Goal: Transaction & Acquisition: Purchase product/service

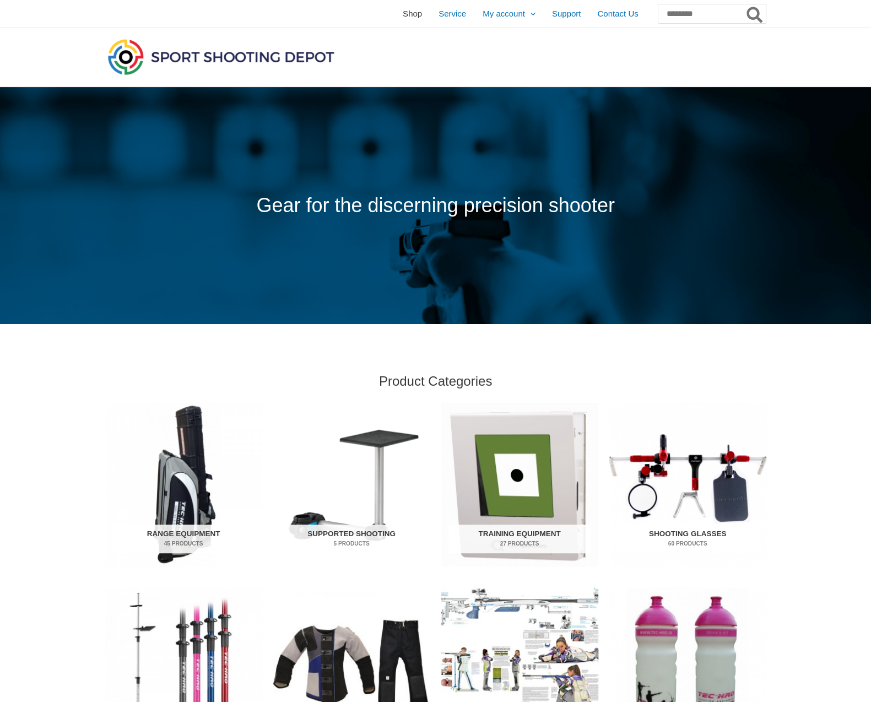
click at [403, 15] on span "Shop" at bounding box center [412, 14] width 19 height 28
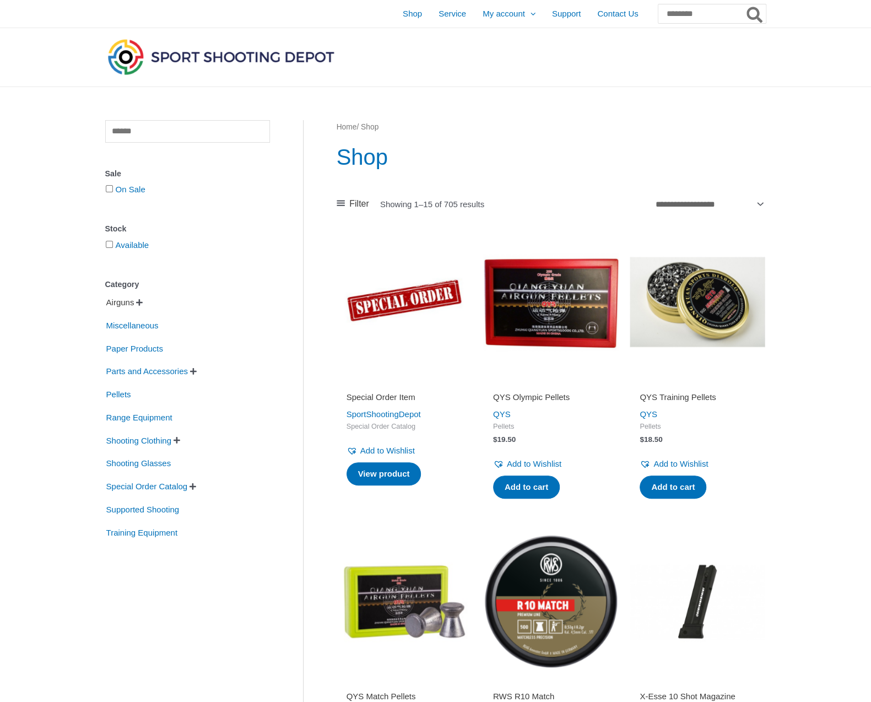
click at [126, 302] on span "Airguns" at bounding box center [120, 302] width 30 height 19
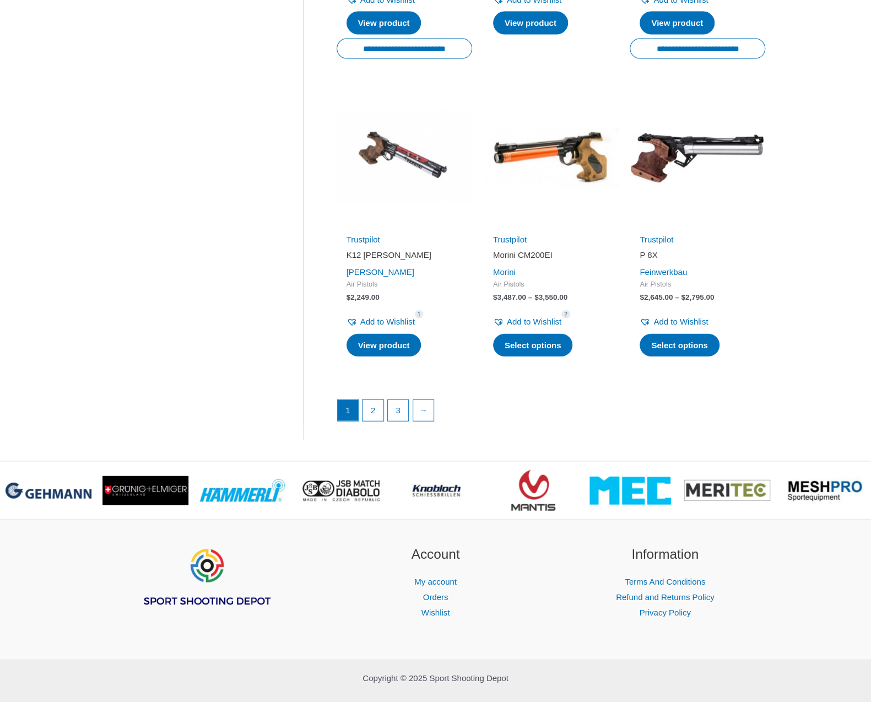
scroll to position [1459, 0]
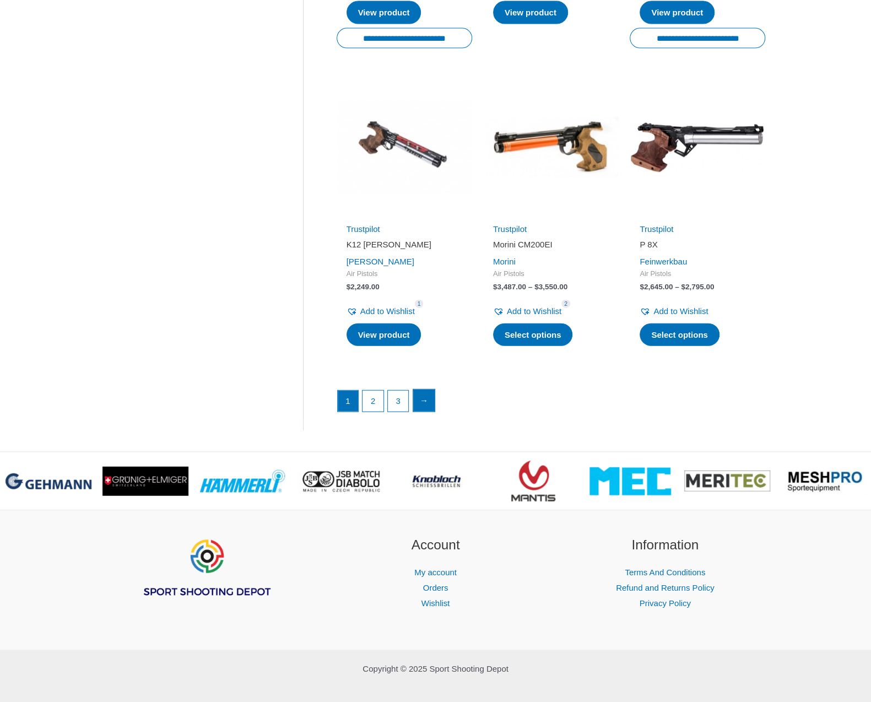
click at [425, 393] on link "→" at bounding box center [424, 400] width 22 height 22
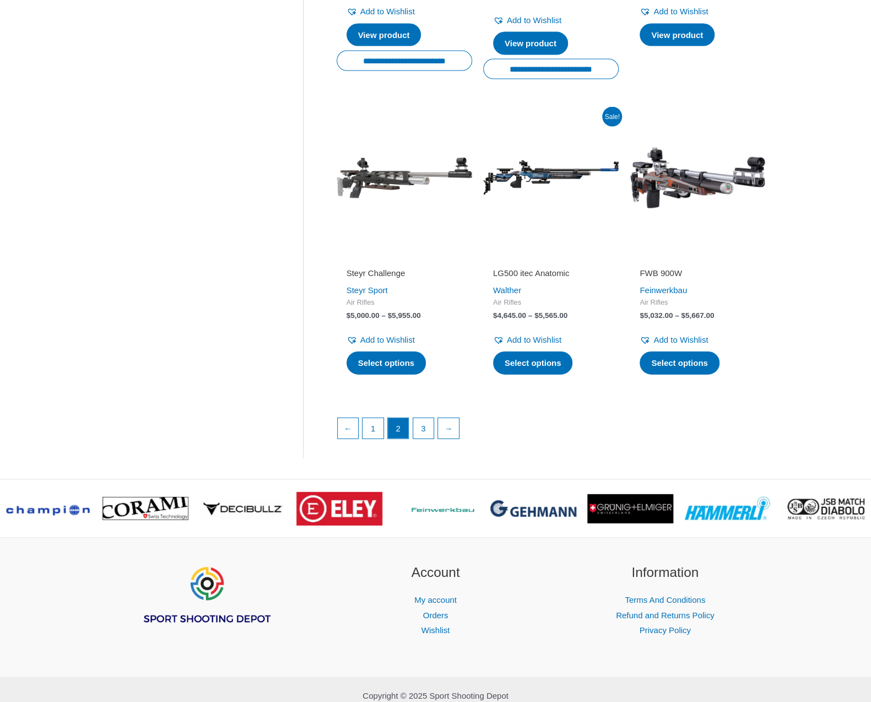
scroll to position [1432, 0]
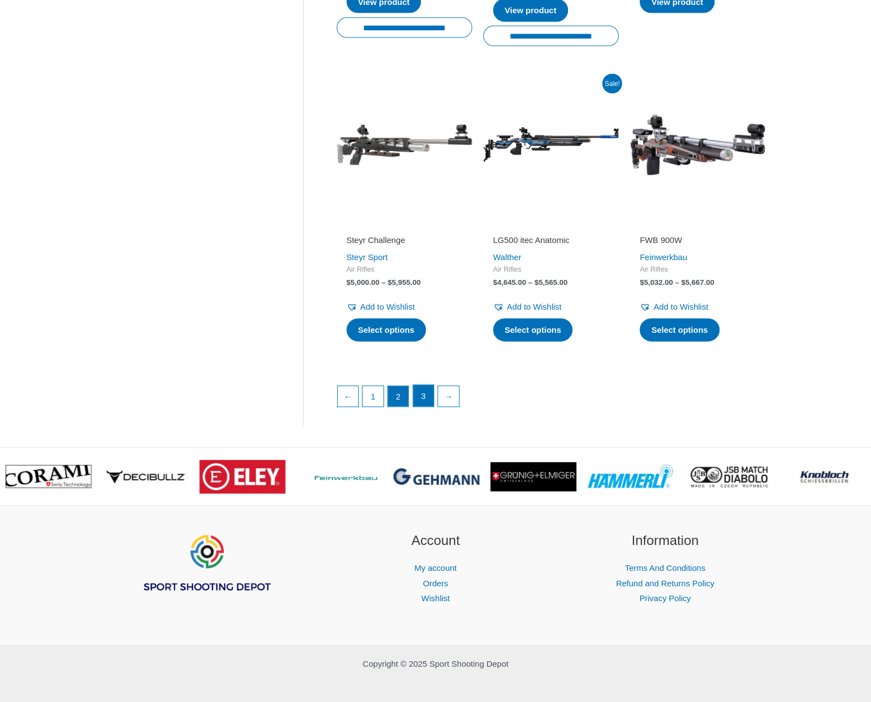
click at [422, 395] on link "3" at bounding box center [423, 396] width 21 height 22
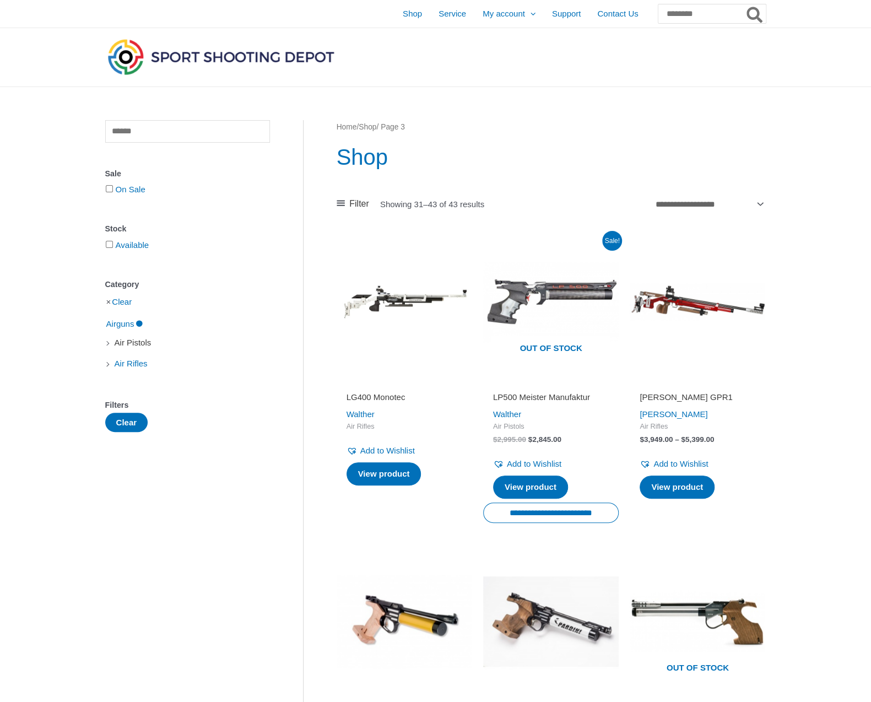
click at [132, 344] on span "Air Pistols" at bounding box center [132, 342] width 39 height 19
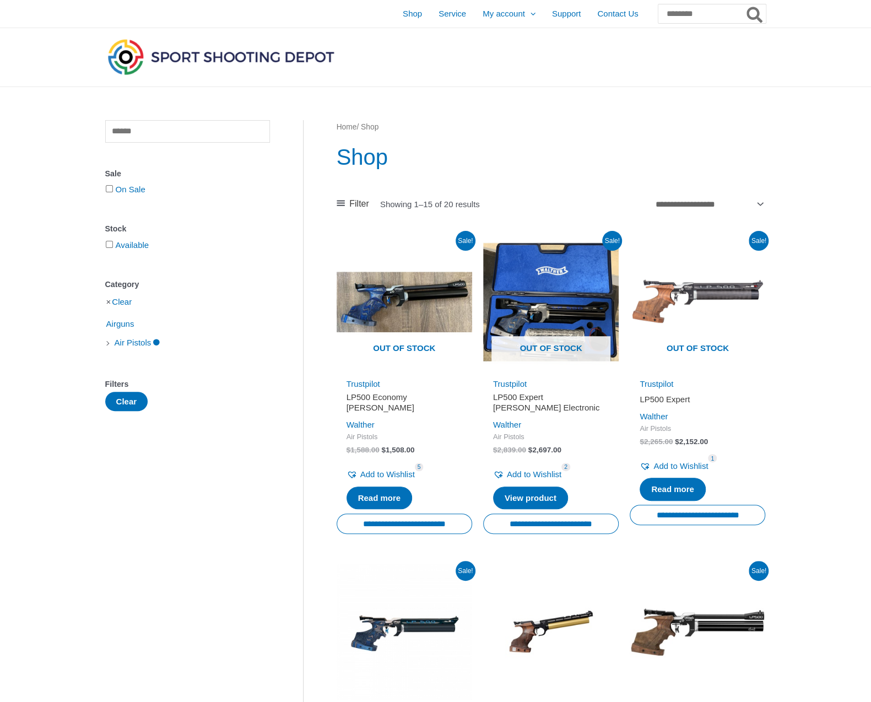
click at [109, 344] on li "Air Pistols" at bounding box center [187, 342] width 165 height 19
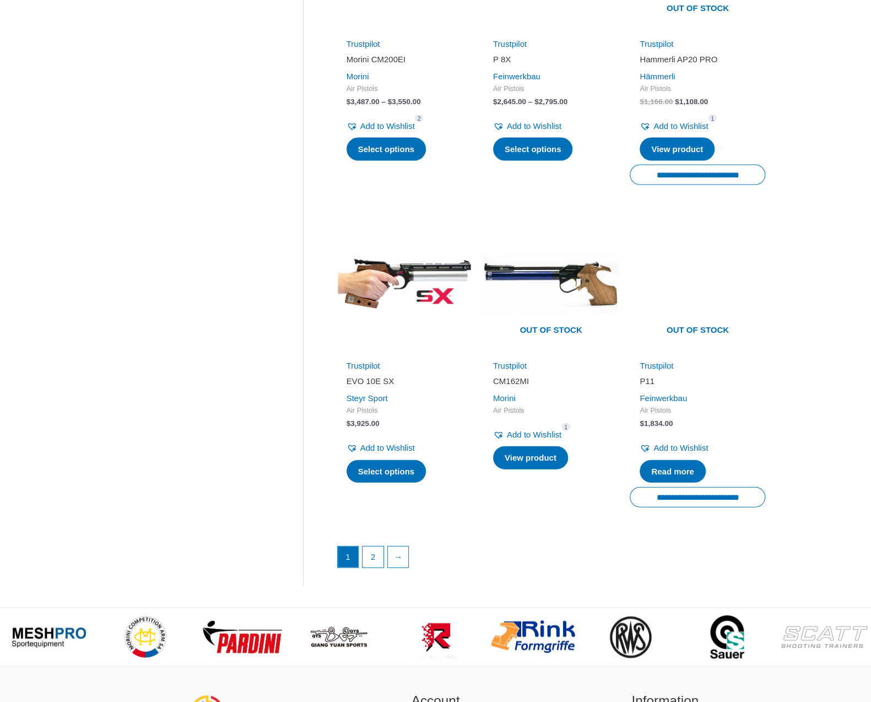
scroll to position [1377, 0]
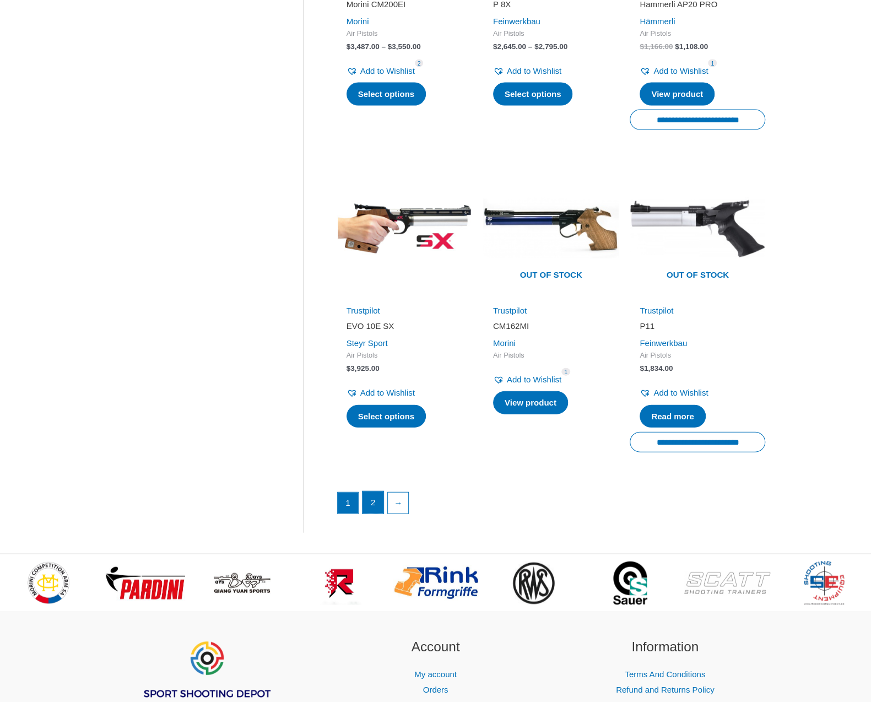
click at [370, 491] on link "2" at bounding box center [372, 502] width 21 height 22
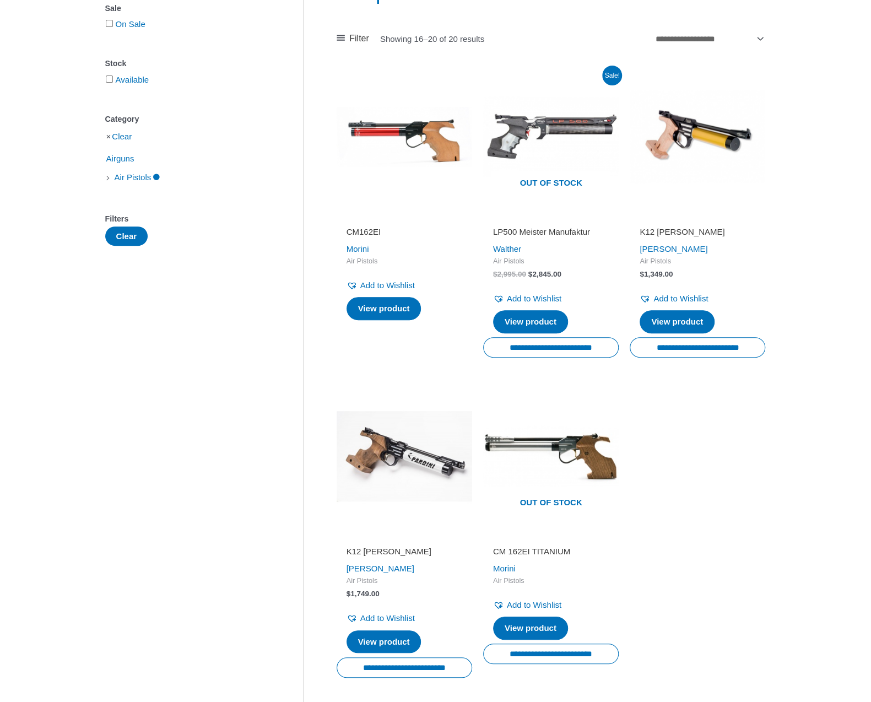
scroll to position [220, 0]
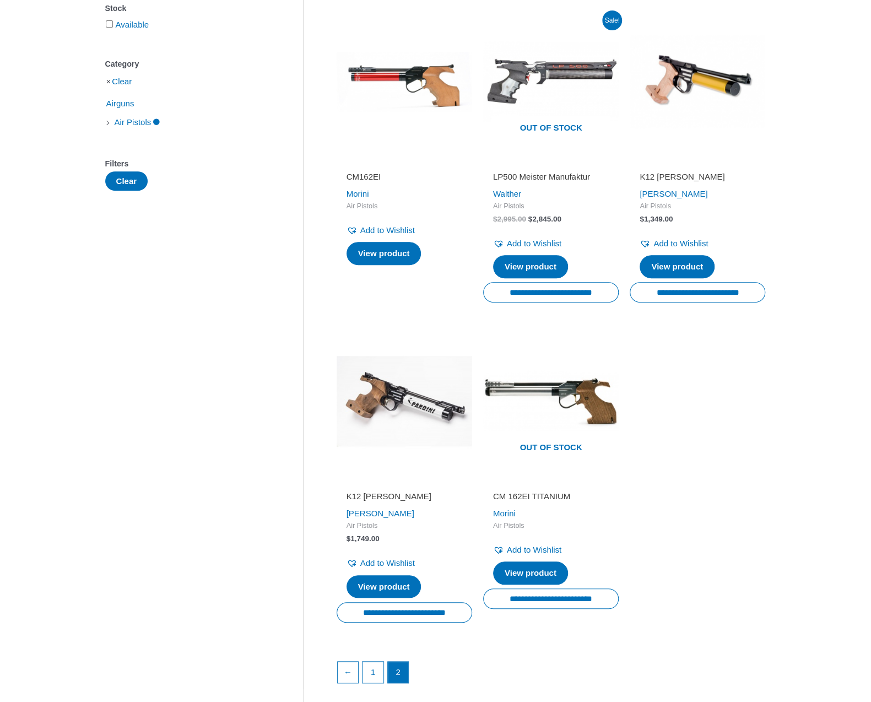
click at [367, 496] on h2 "K12 [PERSON_NAME]" at bounding box center [404, 496] width 116 height 11
